Goal: Task Accomplishment & Management: Manage account settings

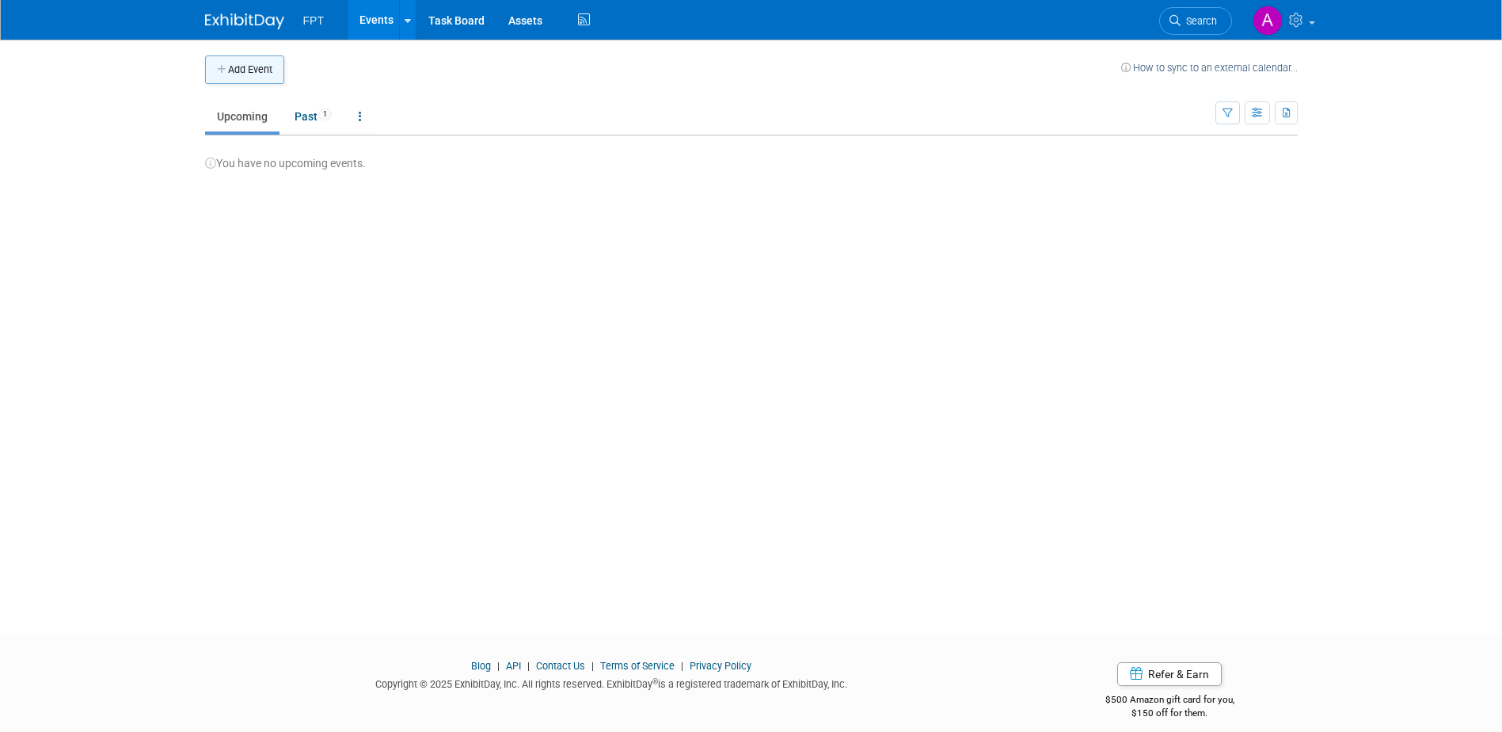
click at [253, 72] on button "Add Event" at bounding box center [244, 69] width 79 height 29
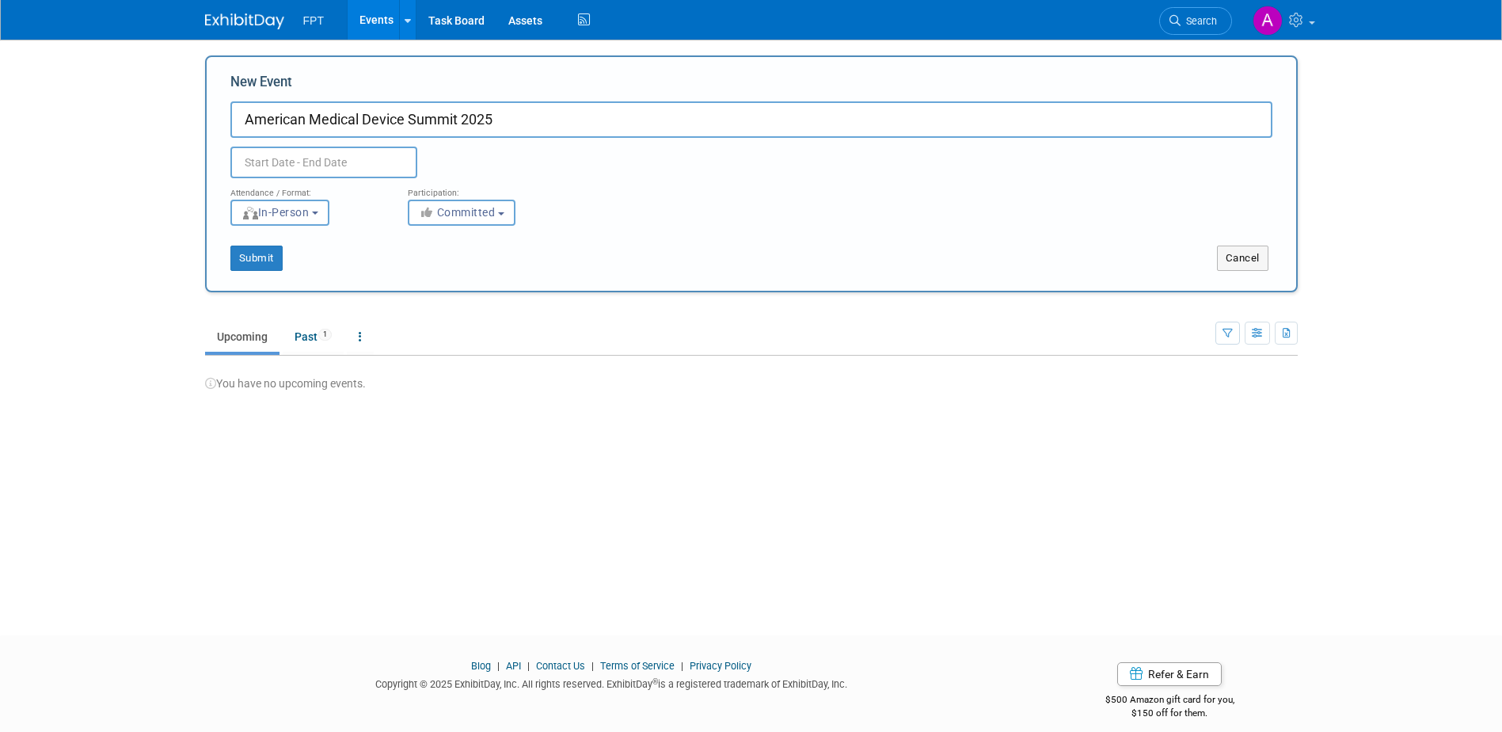
type input "American Medical Device Summit 2025"
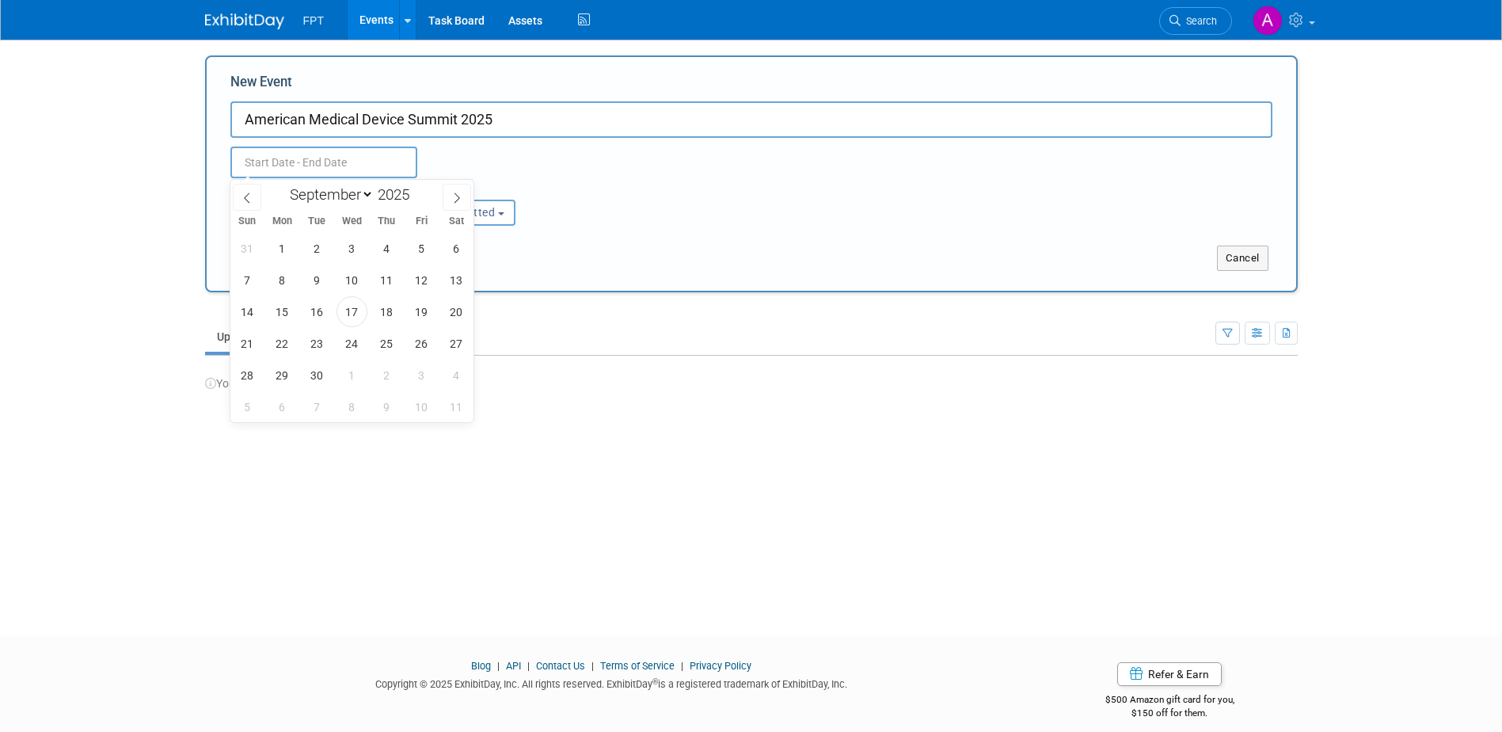
click at [354, 165] on input "text" at bounding box center [323, 162] width 187 height 32
click at [464, 200] on span at bounding box center [457, 197] width 29 height 27
select select "9"
click at [283, 377] on span "27" at bounding box center [282, 374] width 31 height 31
click at [314, 377] on span "28" at bounding box center [317, 374] width 31 height 31
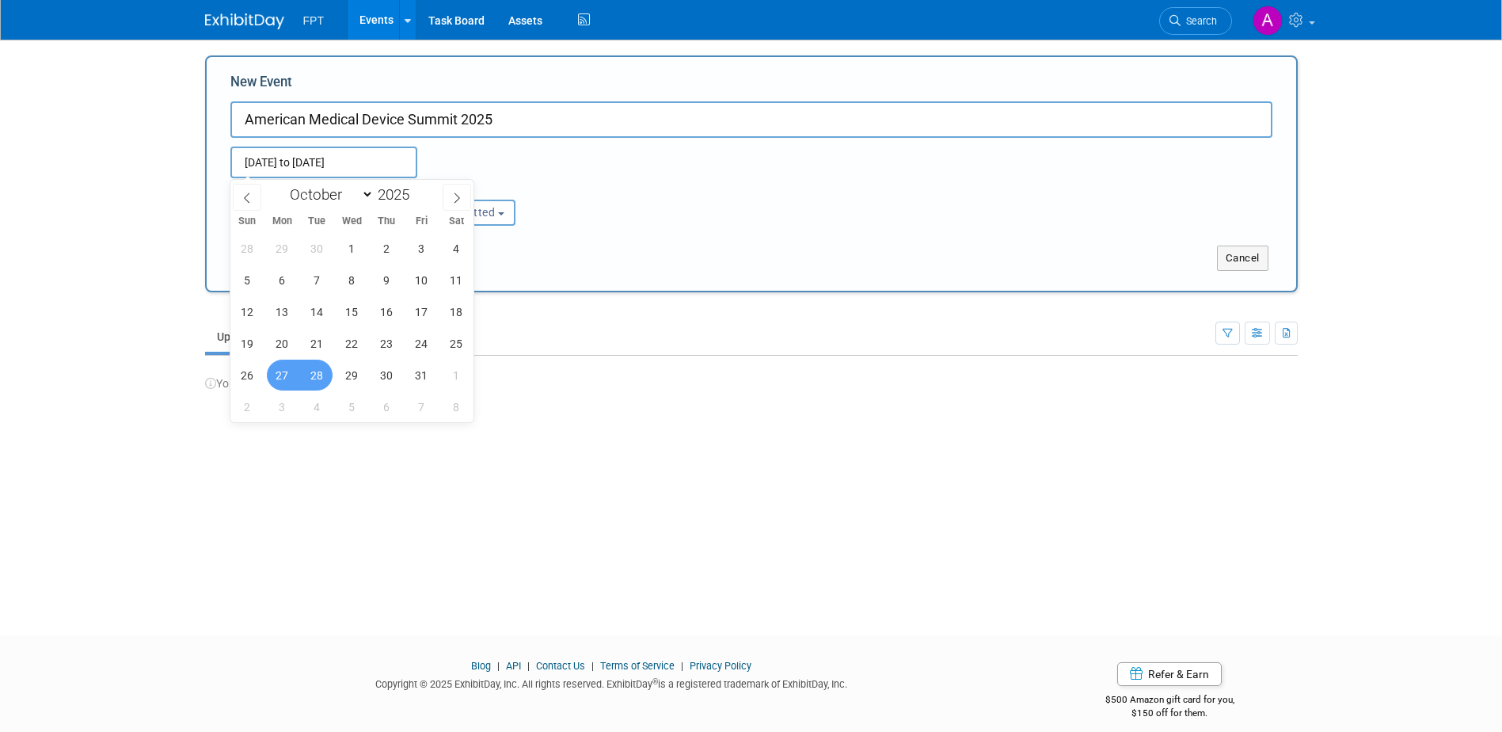
type input "[DATE] to [DATE]"
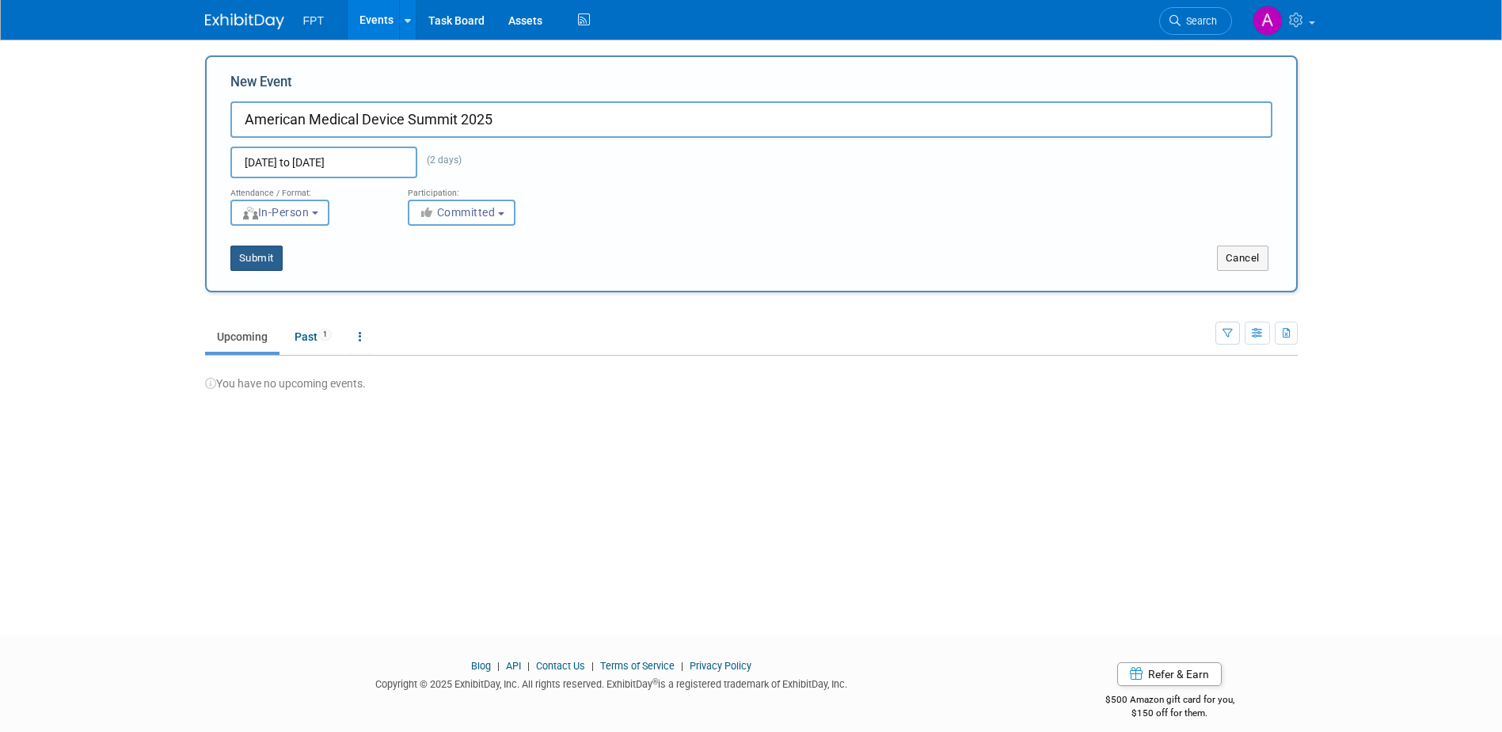
click at [257, 261] on button "Submit" at bounding box center [256, 257] width 52 height 25
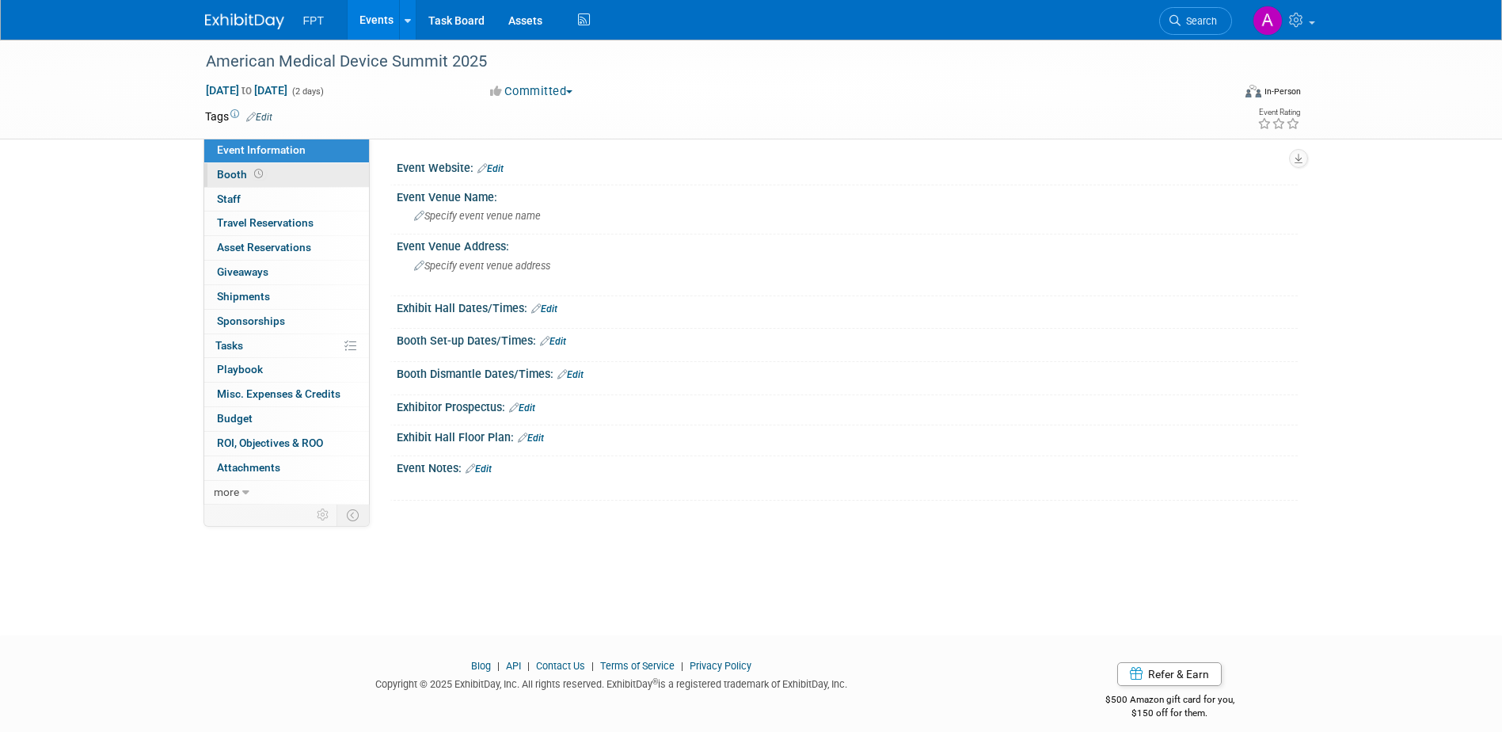
click at [242, 182] on link "Booth" at bounding box center [286, 175] width 165 height 24
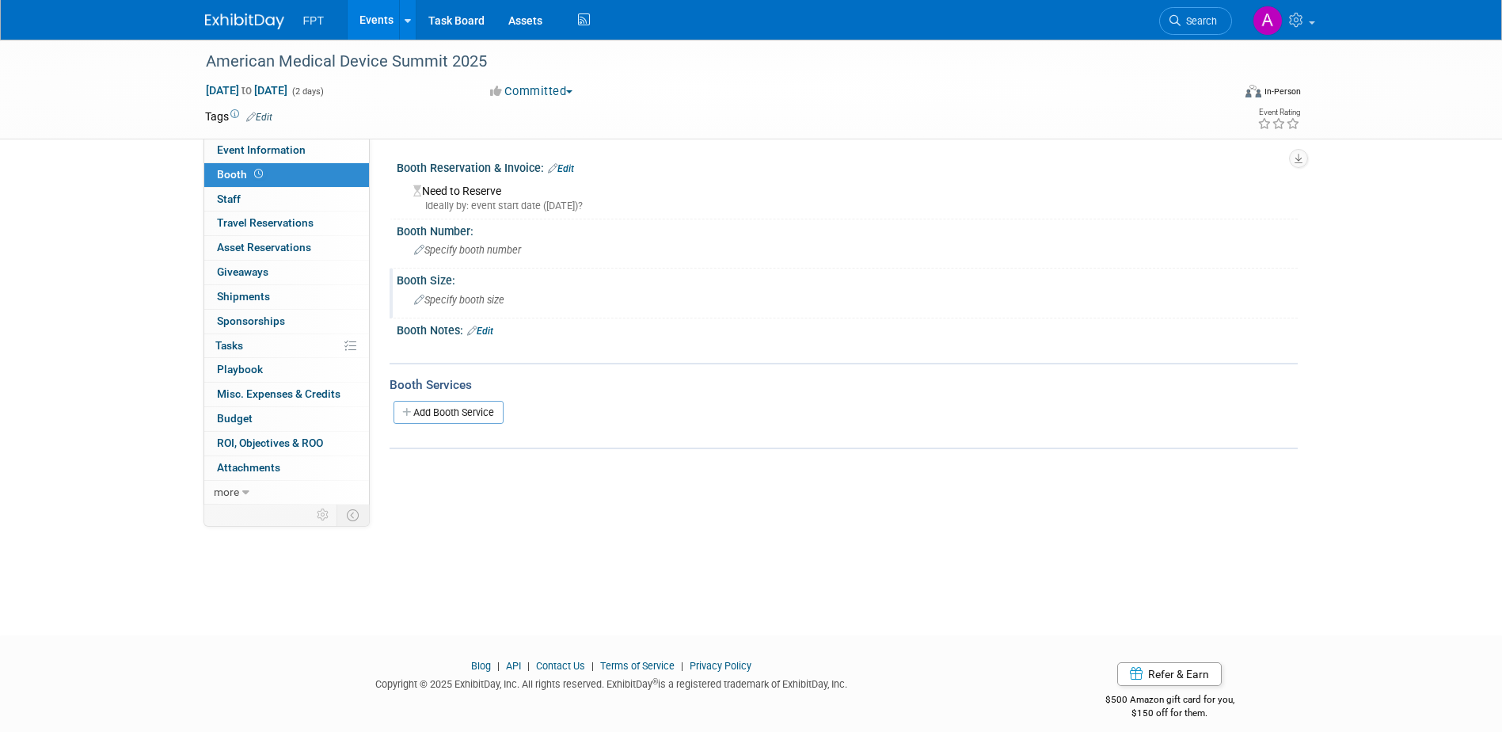
click at [417, 303] on icon at bounding box center [419, 300] width 10 height 10
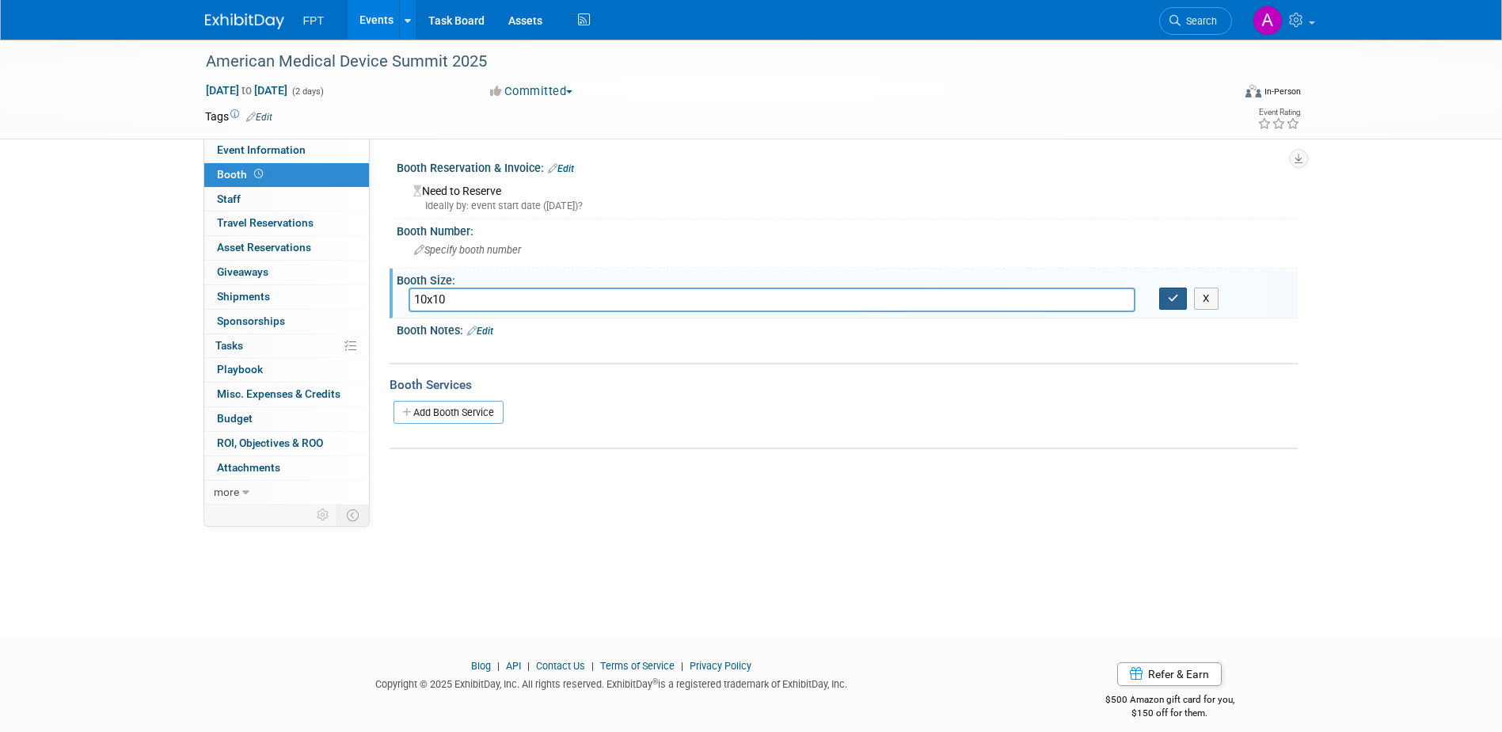
type input "10x10"
click at [1177, 298] on icon "button" at bounding box center [1173, 298] width 11 height 10
